Goal: Task Accomplishment & Management: Complete application form

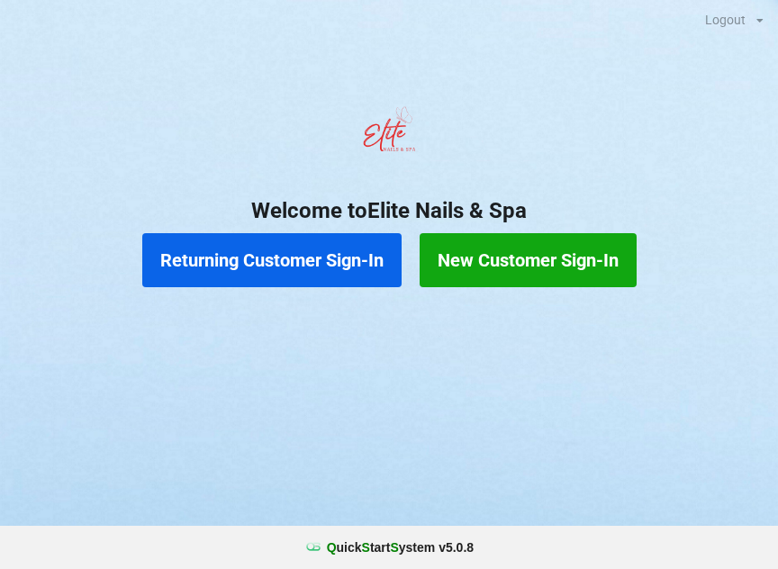
click at [267, 251] on button "Returning Customer Sign-In" at bounding box center [271, 260] width 259 height 54
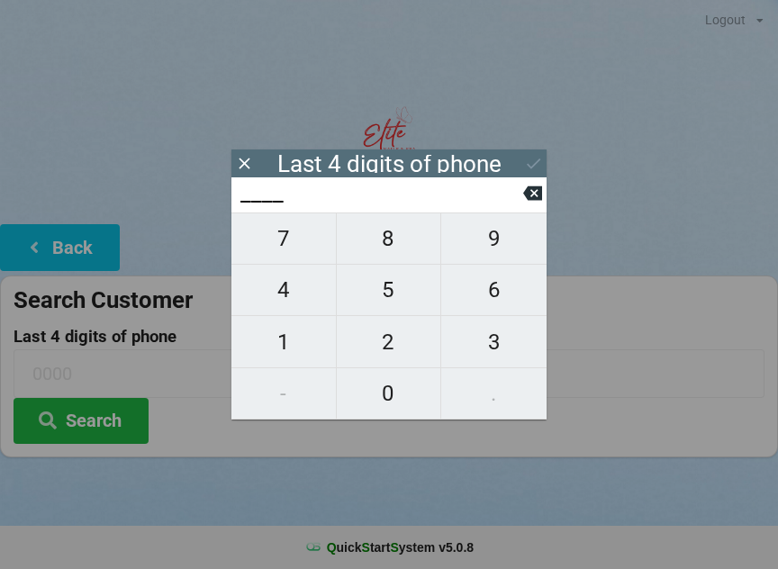
click at [494, 249] on span "9" at bounding box center [493, 239] width 105 height 38
type input "9___"
click at [391, 384] on span "0" at bounding box center [389, 393] width 104 height 38
type input "90__"
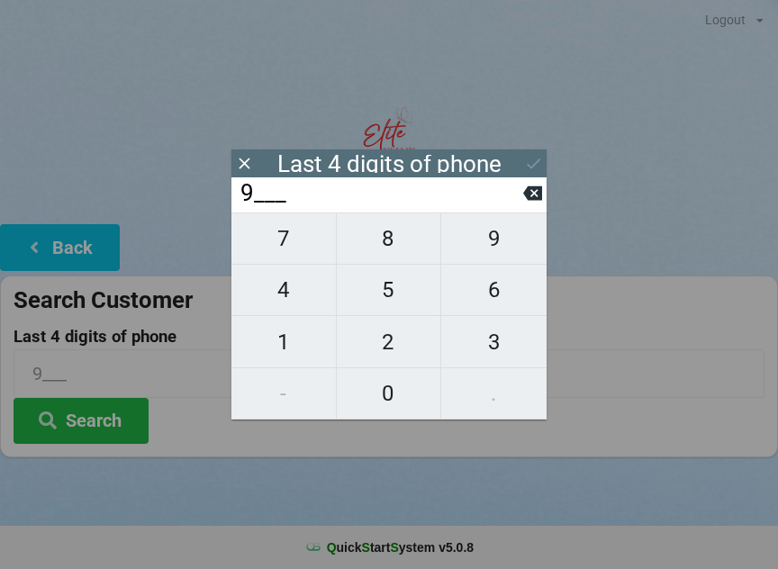
type input "90__"
click at [492, 341] on span "3" at bounding box center [493, 342] width 105 height 38
type input "903_"
click at [489, 338] on span "3" at bounding box center [493, 342] width 105 height 38
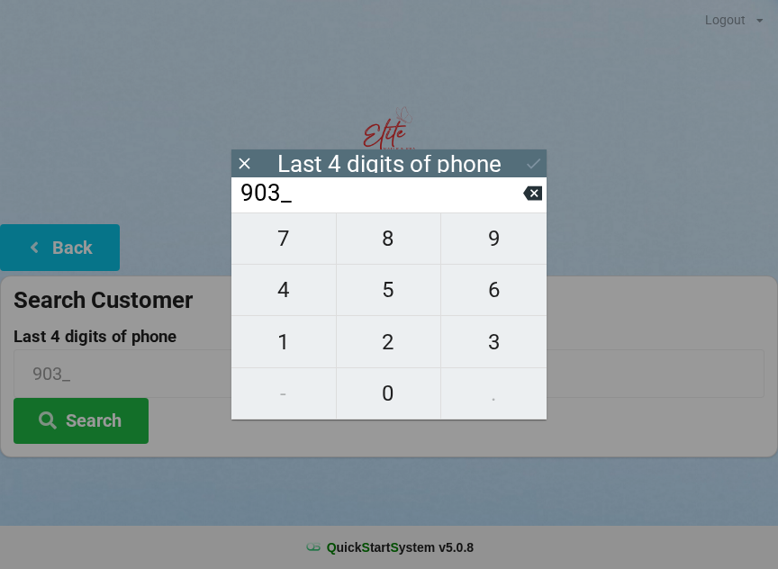
type input "9033"
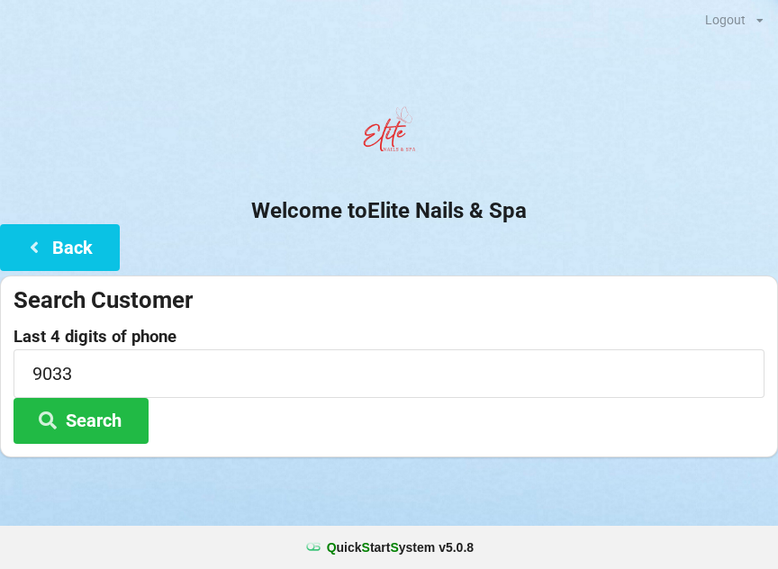
click at [531, 147] on div at bounding box center [389, 136] width 778 height 76
click at [112, 424] on button "Search" at bounding box center [80, 421] width 135 height 46
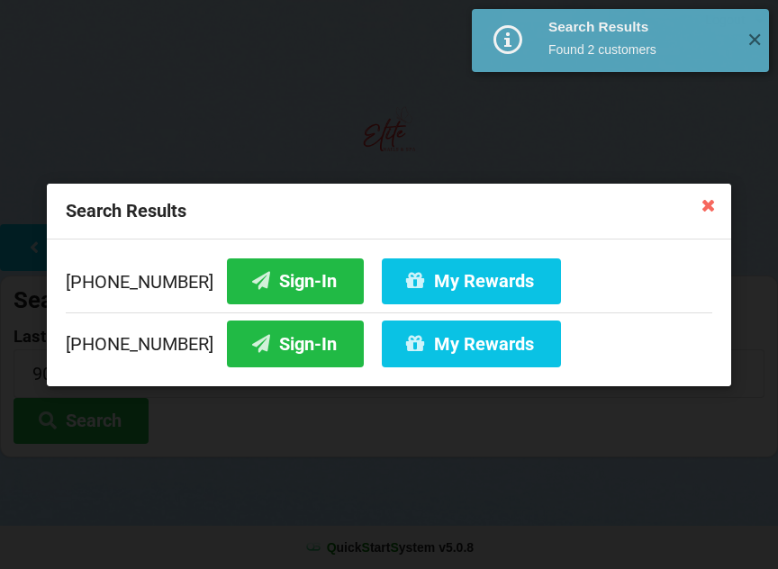
click at [275, 349] on button "Sign-In" at bounding box center [295, 343] width 137 height 46
